Goal: Navigation & Orientation: Find specific page/section

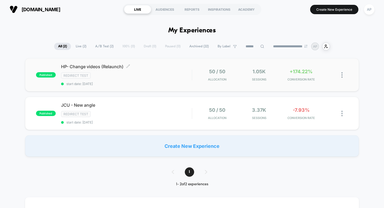
click at [94, 67] on span "HP- Change videos (Relaunch) Click to edit experience details" at bounding box center [126, 66] width 131 height 5
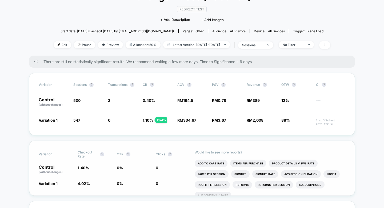
scroll to position [45, 0]
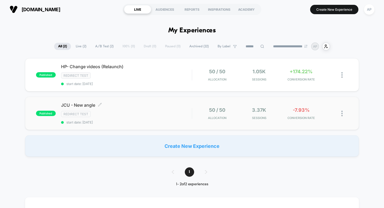
click at [90, 105] on span "JCU - New angle Click to edit experience details" at bounding box center [126, 104] width 131 height 5
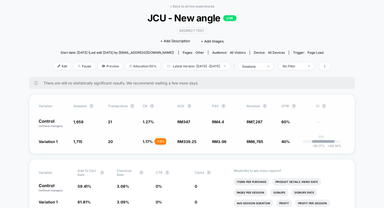
scroll to position [30, 0]
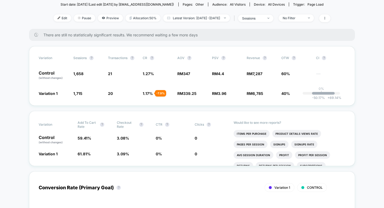
scroll to position [71, 0]
